Goal: Task Accomplishment & Management: Use online tool/utility

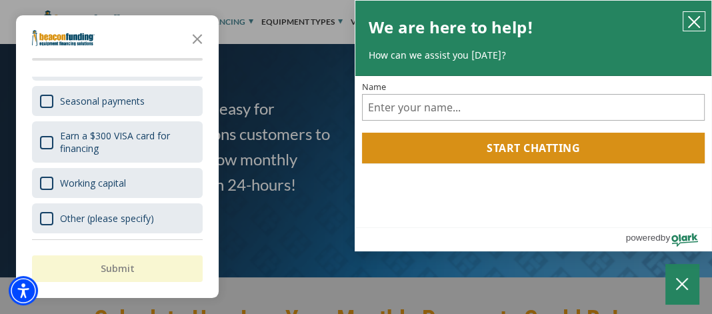
scroll to position [311, 0]
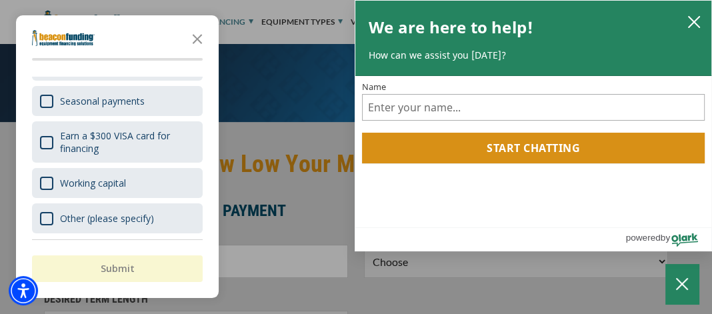
click at [288, 80] on div "button" at bounding box center [356, 157] width 712 height 314
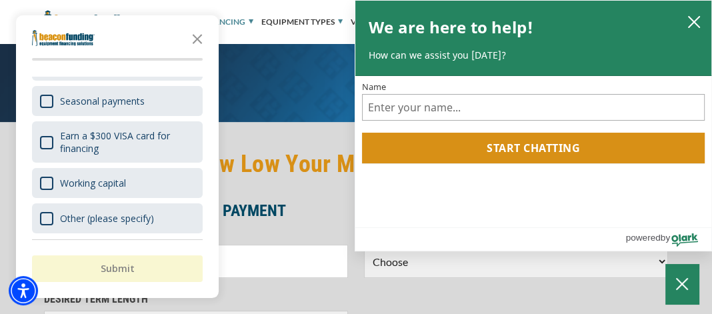
click at [195, 38] on polygon "Close the survey" at bounding box center [198, 39] width 10 height 10
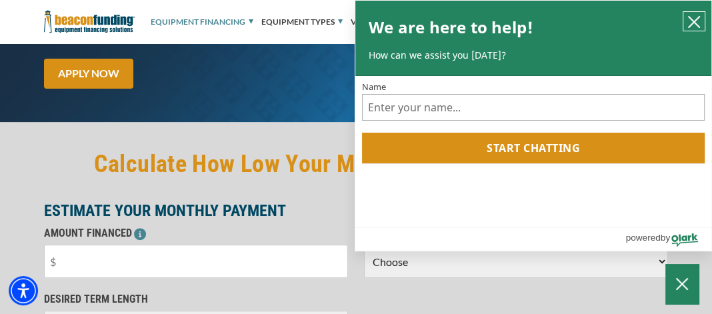
click at [692, 23] on icon "close chatbox" at bounding box center [694, 22] width 11 height 11
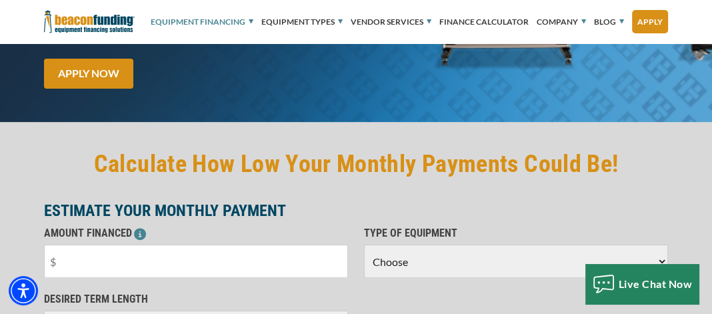
scroll to position [467, 0]
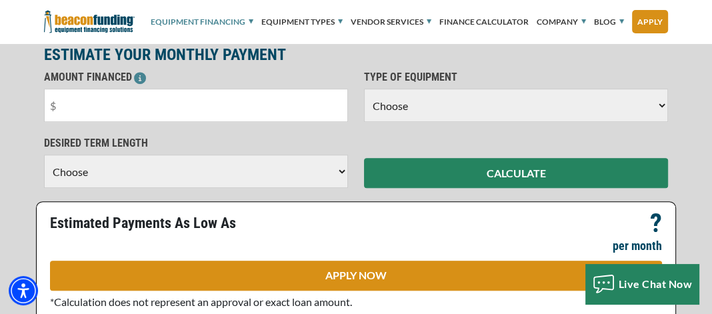
click at [660, 105] on select "Choose Backhoe Boom/Bucket Truck Chipper Commercial Mower Crane DTG/DTF Printin…" at bounding box center [516, 105] width 304 height 33
select select "1"
click at [364, 89] on select "Choose Backhoe Boom/Bucket Truck Chipper Commercial Mower Crane DTG/DTF Printin…" at bounding box center [516, 105] width 304 height 33
click at [341, 169] on select "Choose 36 Months 48 Months 60 Months" at bounding box center [196, 171] width 304 height 33
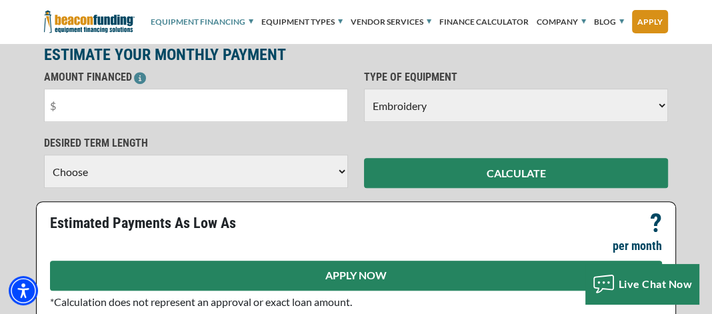
select select "60"
click at [44, 168] on select "Choose 36 Months 48 Months 60 Months" at bounding box center [196, 171] width 304 height 33
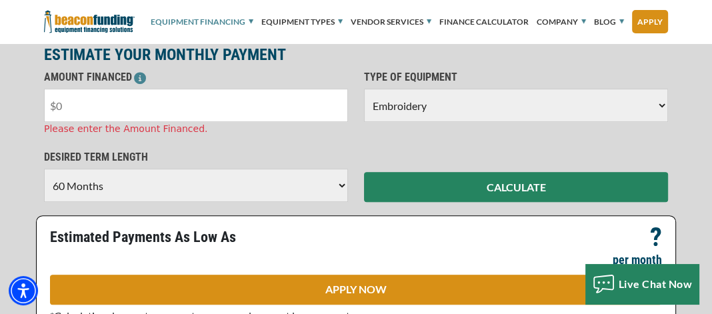
click at [124, 107] on input "text" at bounding box center [196, 105] width 304 height 33
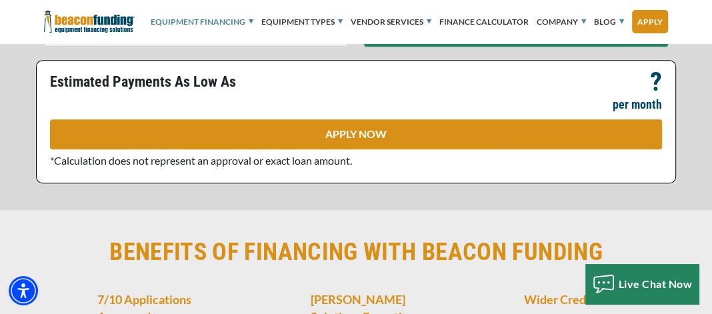
scroll to position [778, 0]
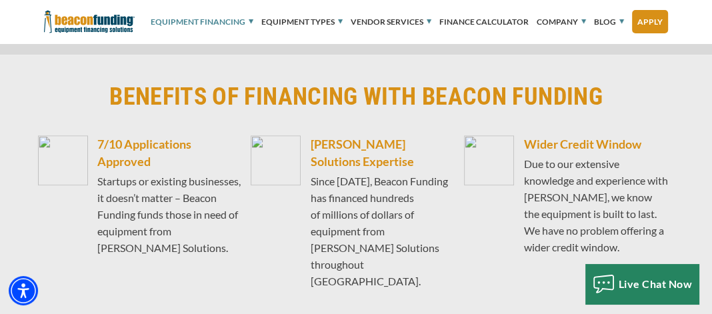
click at [459, 187] on div "7/10 Applications Approved Startups or existing businesses, it doesn’t matter –…" at bounding box center [356, 222] width 640 height 175
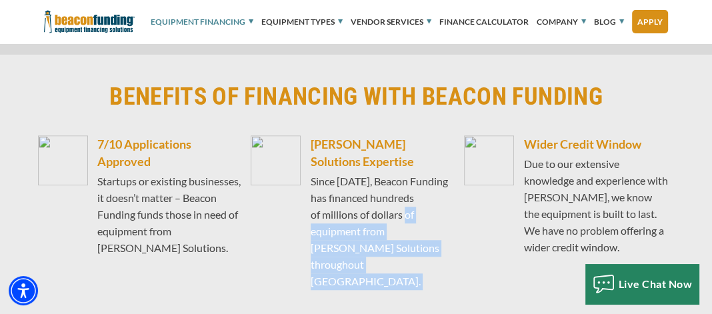
drag, startPoint x: 459, startPoint y: 186, endPoint x: 486, endPoint y: 244, distance: 64.1
click at [486, 244] on picture at bounding box center [489, 212] width 50 height 155
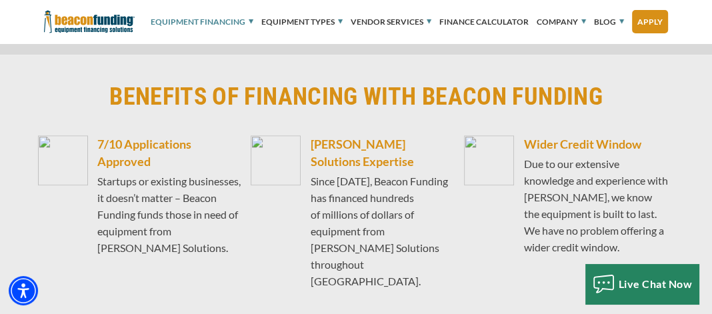
click at [256, 273] on div "Visualizer not found in the same Pane as this module. Please create or move Vis…" at bounding box center [356, 196] width 712 height 282
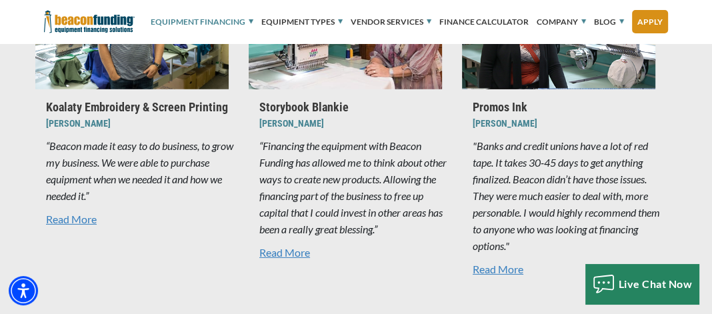
scroll to position [2870, 0]
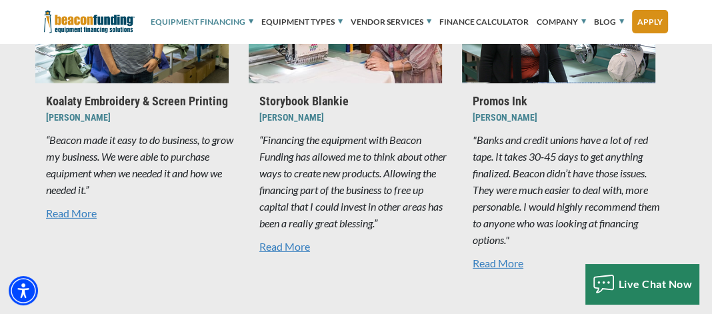
click at [289, 239] on link "Read More" at bounding box center [355, 247] width 193 height 16
